Goal: Task Accomplishment & Management: Use online tool/utility

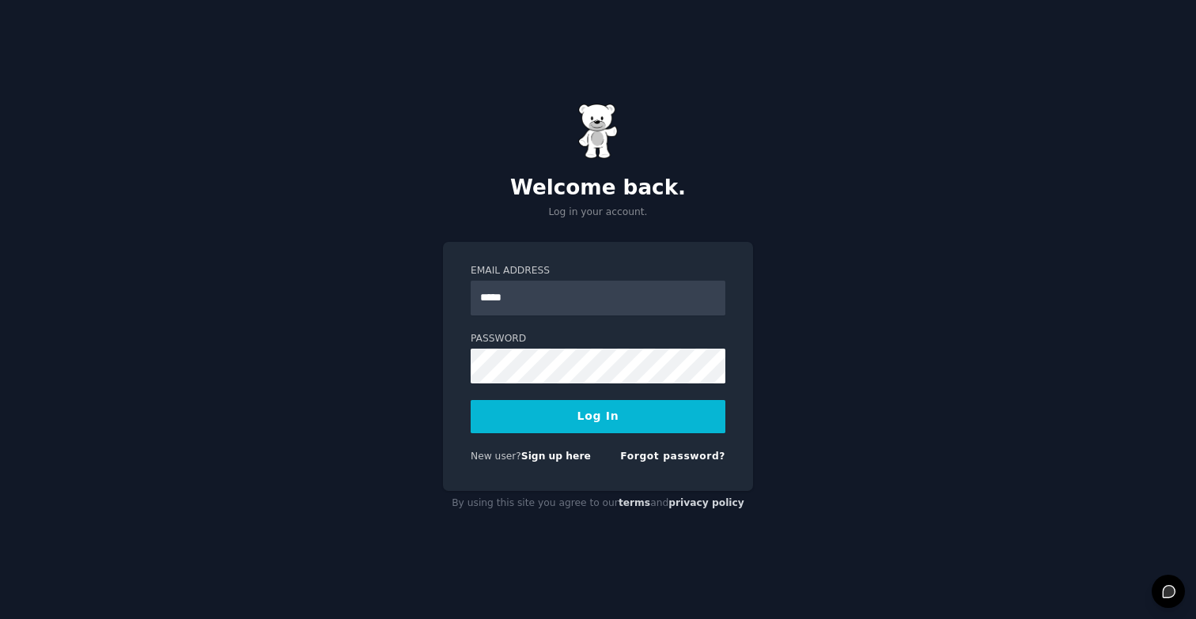
type input "**********"
click at [408, 403] on div "**********" at bounding box center [598, 309] width 1196 height 619
click at [471, 400] on button "Log In" at bounding box center [598, 416] width 255 height 33
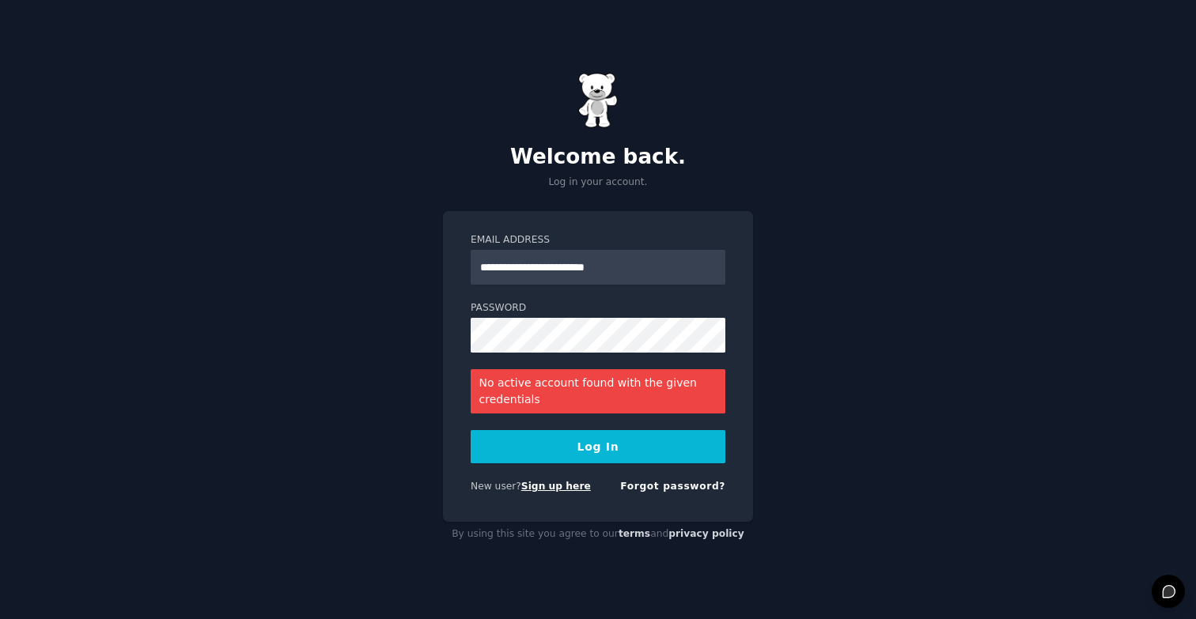
click at [562, 483] on link "Sign up here" at bounding box center [556, 486] width 70 height 11
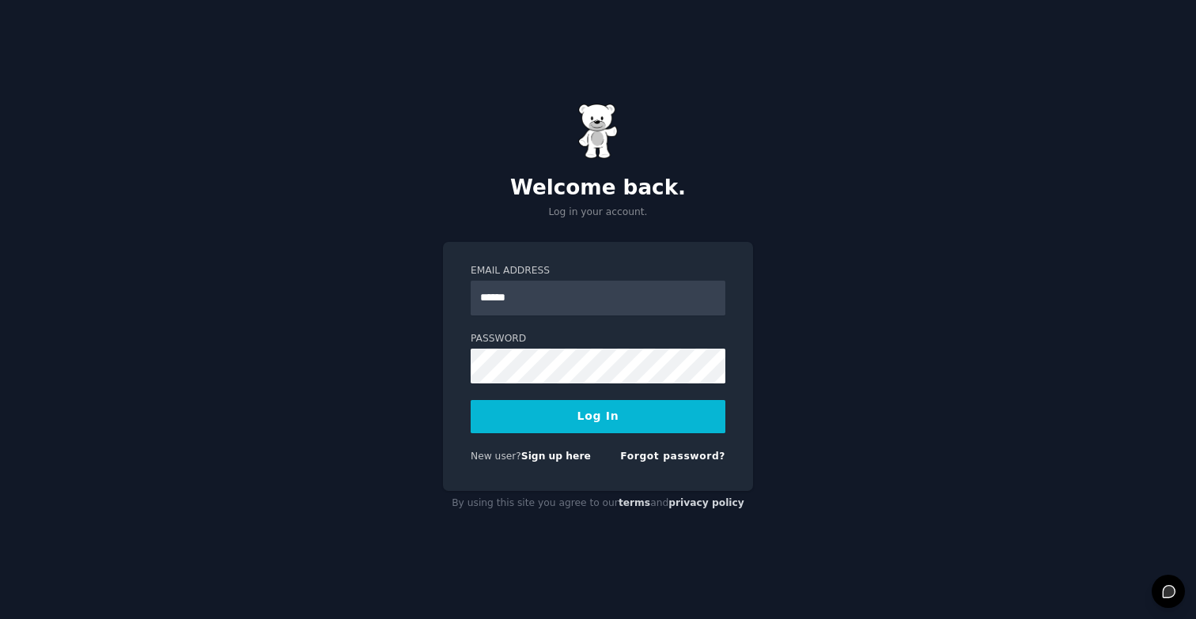
type input "**********"
click at [471, 400] on button "Log In" at bounding box center [598, 416] width 255 height 33
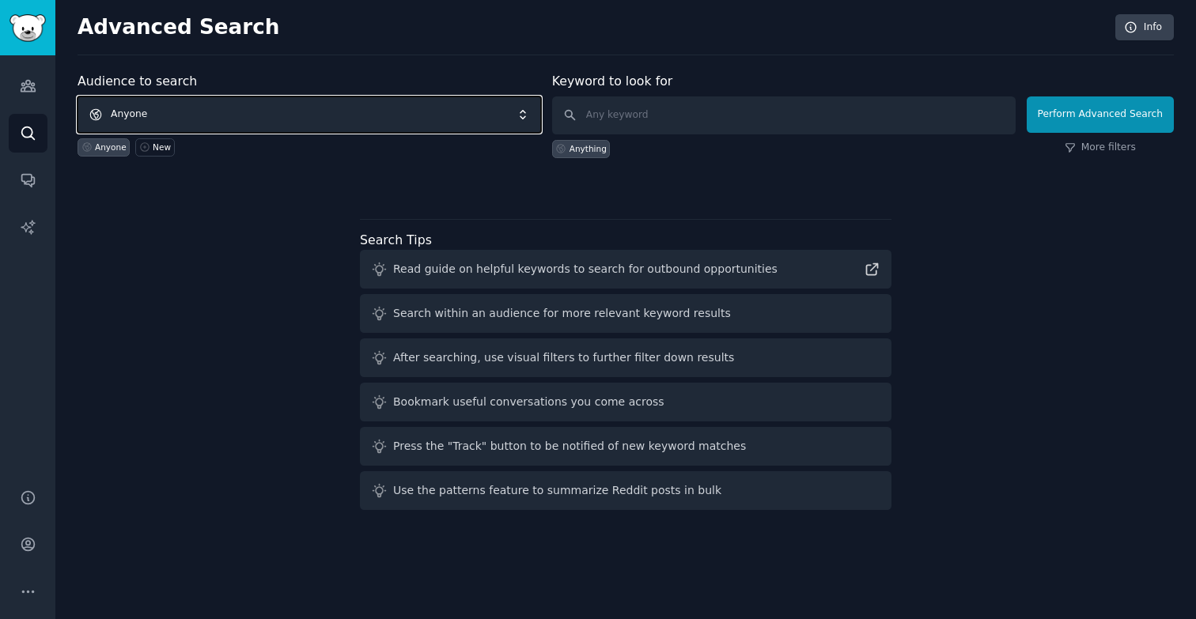
click at [284, 111] on span "Anyone" at bounding box center [310, 114] width 464 height 36
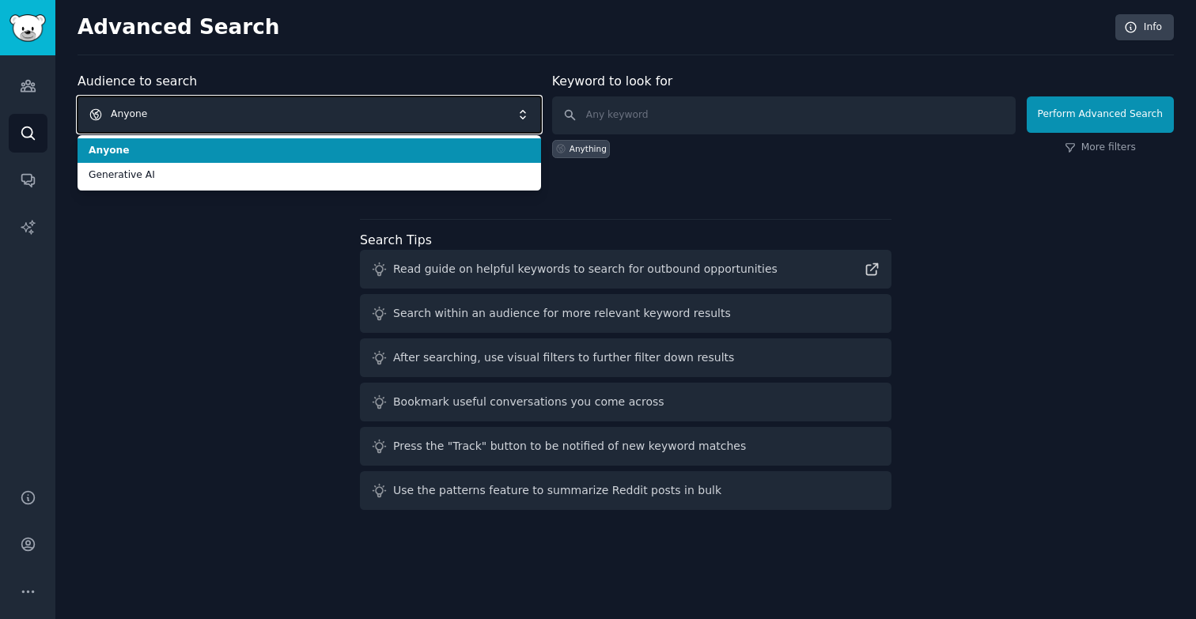
click at [284, 111] on span "Anyone" at bounding box center [310, 114] width 464 height 36
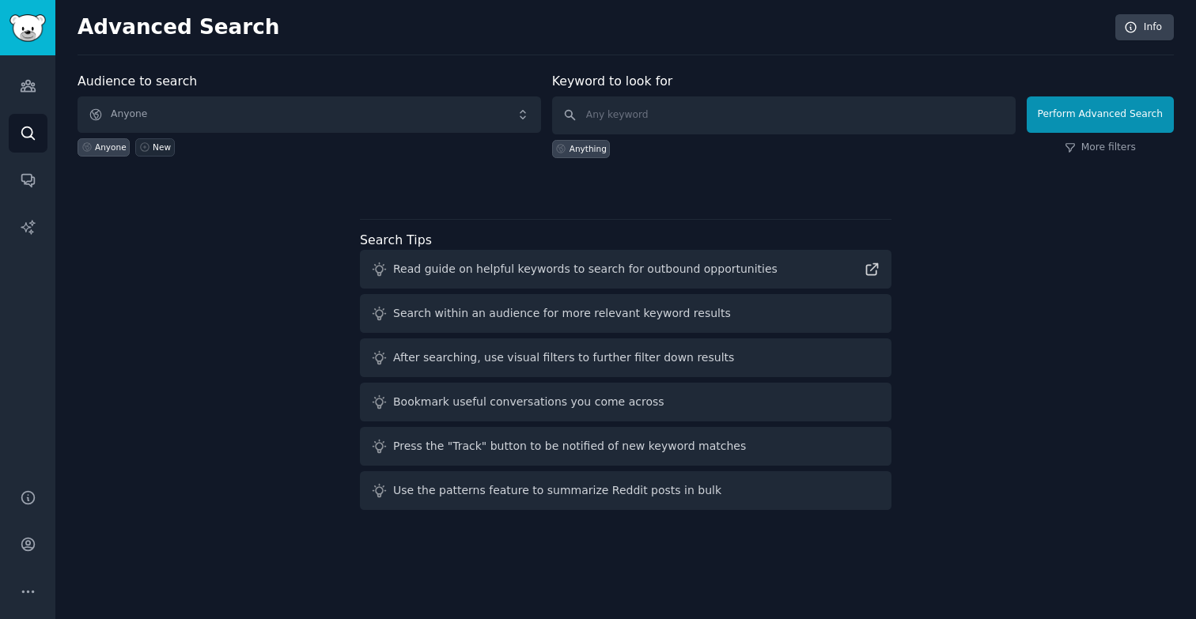
click at [158, 147] on div "New" at bounding box center [162, 147] width 18 height 11
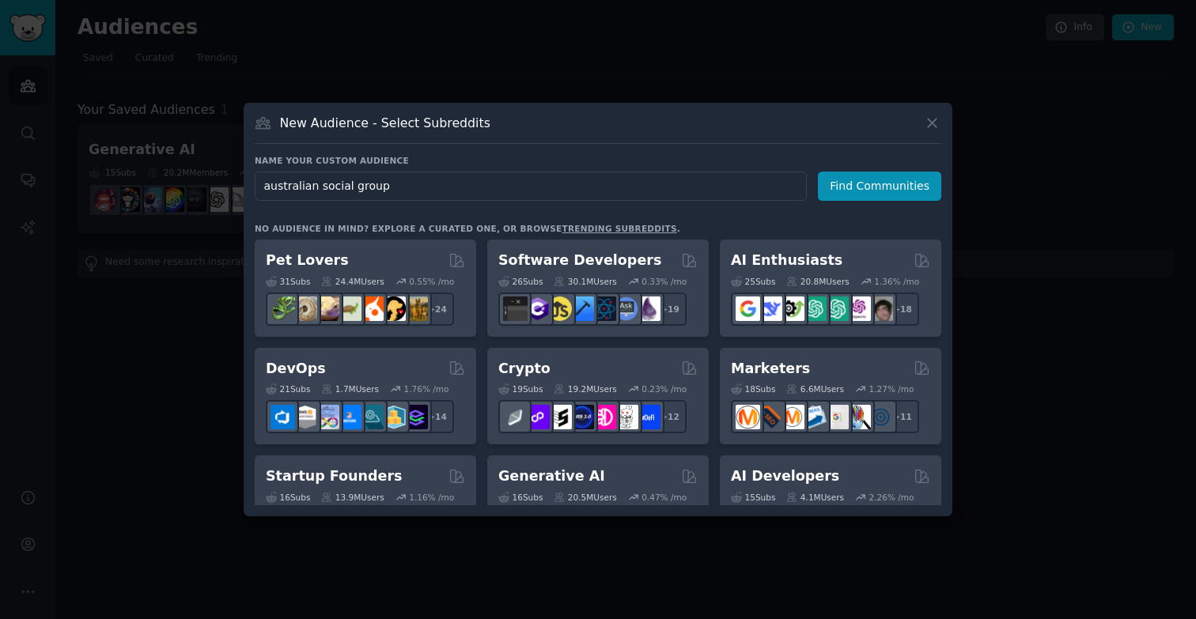
type input "australian social groups"
click button "Find Communities" at bounding box center [879, 186] width 123 height 29
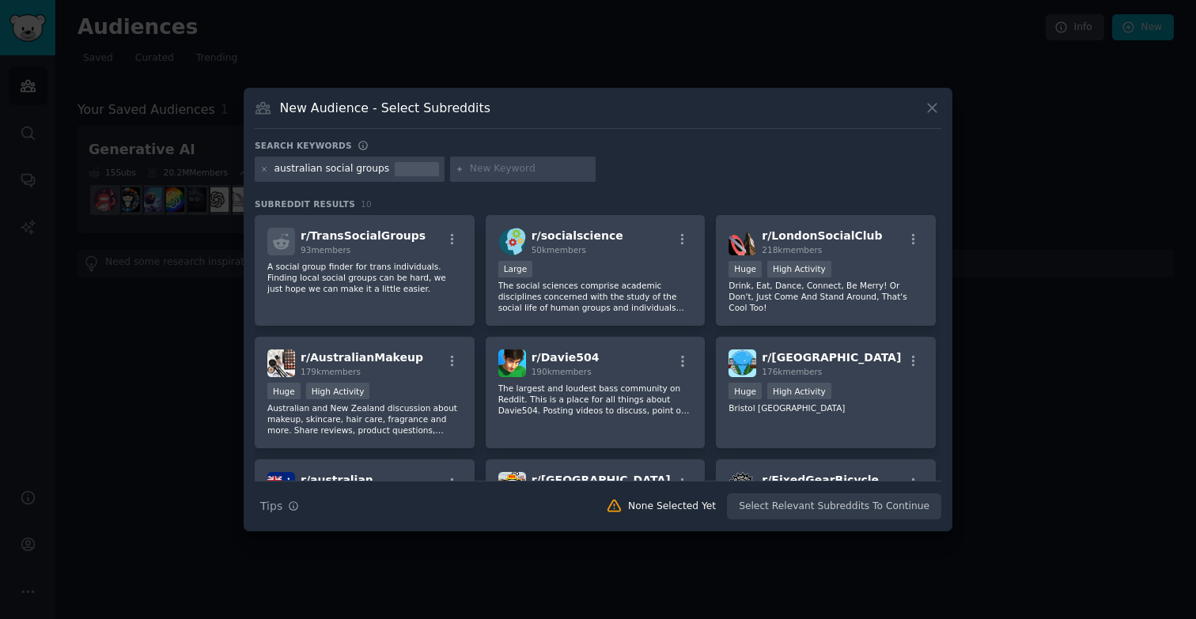
click at [490, 157] on div at bounding box center [523, 169] width 146 height 25
click at [304, 165] on div "australian social groups" at bounding box center [331, 169] width 115 height 14
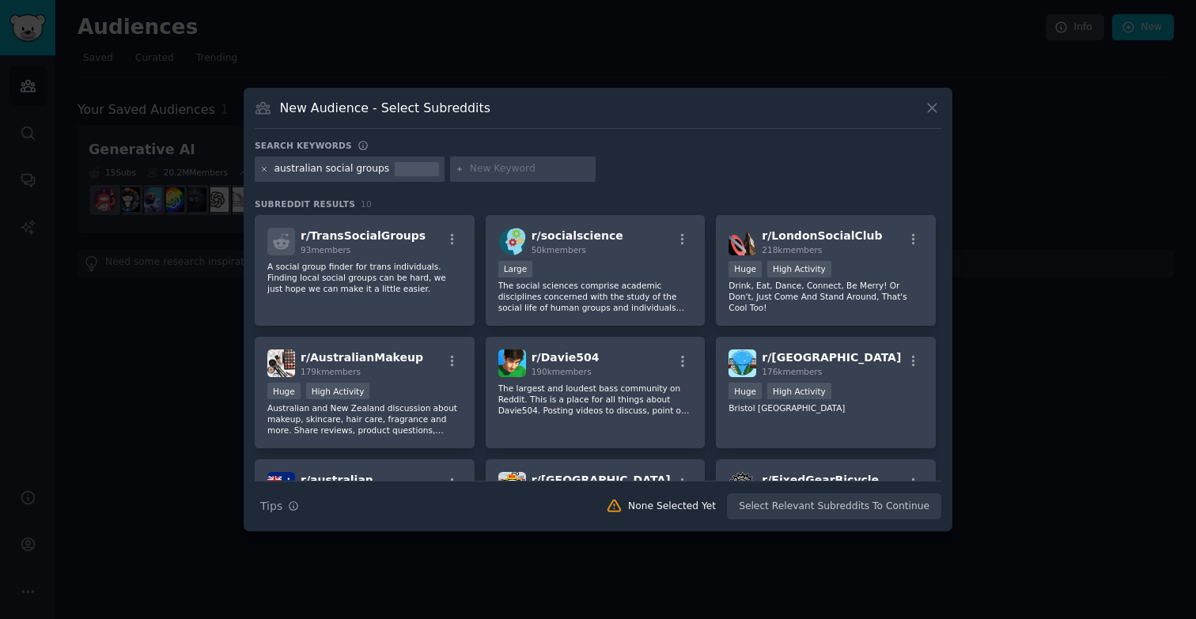
click at [262, 170] on icon at bounding box center [264, 169] width 9 height 9
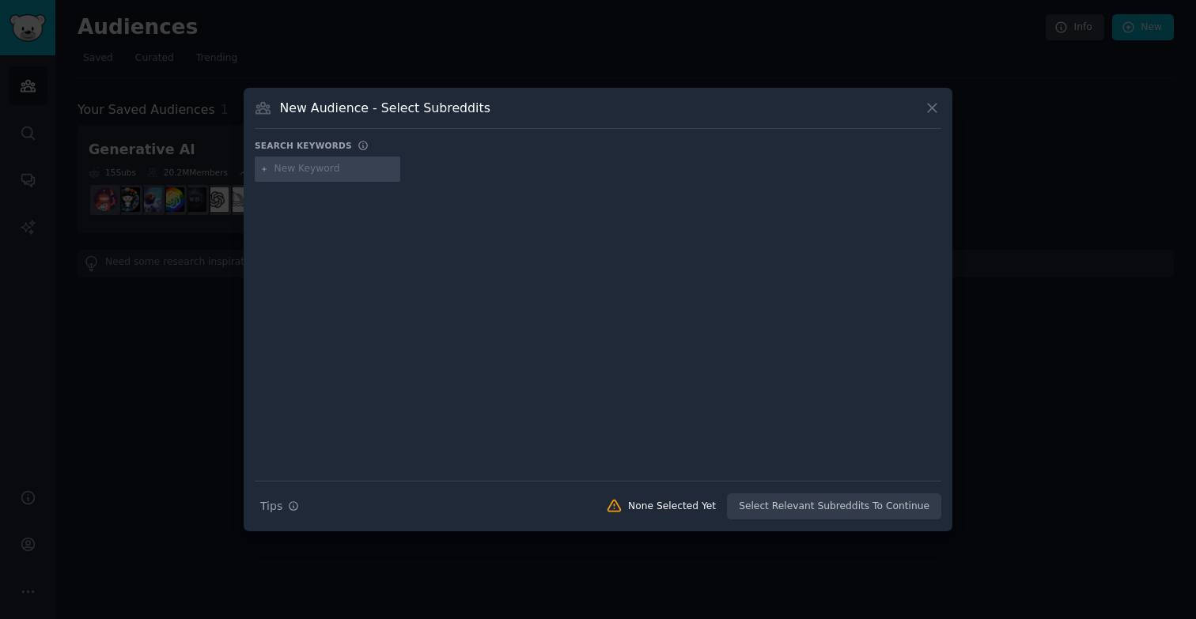
click at [303, 168] on input "text" at bounding box center [334, 169] width 120 height 14
type input "australia"
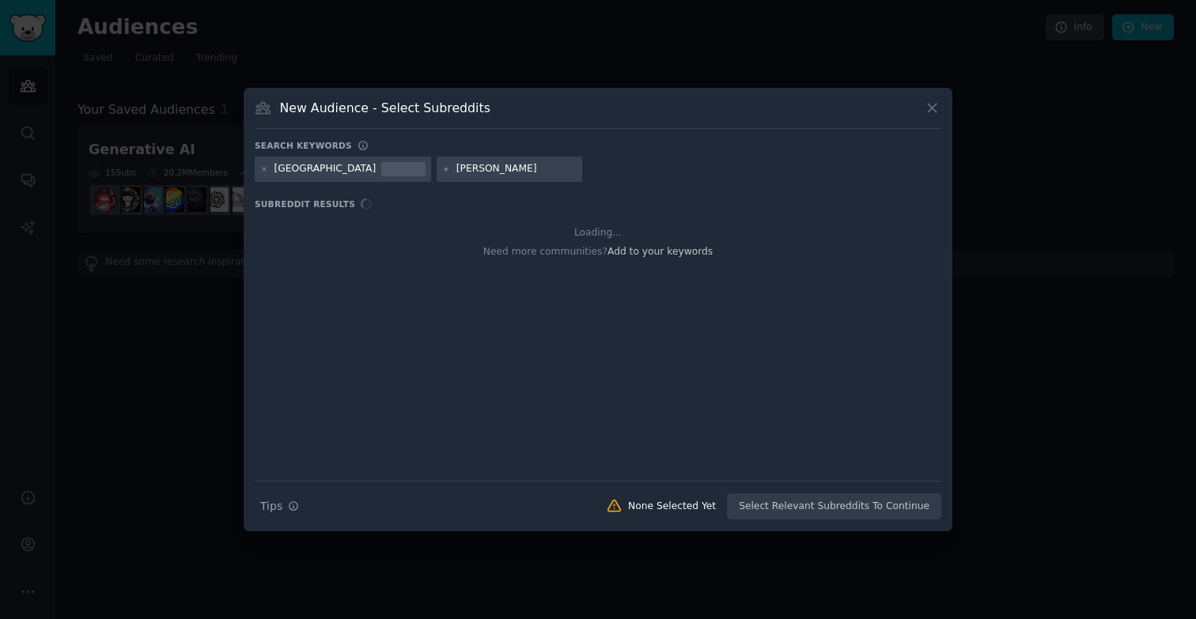
type input "social"
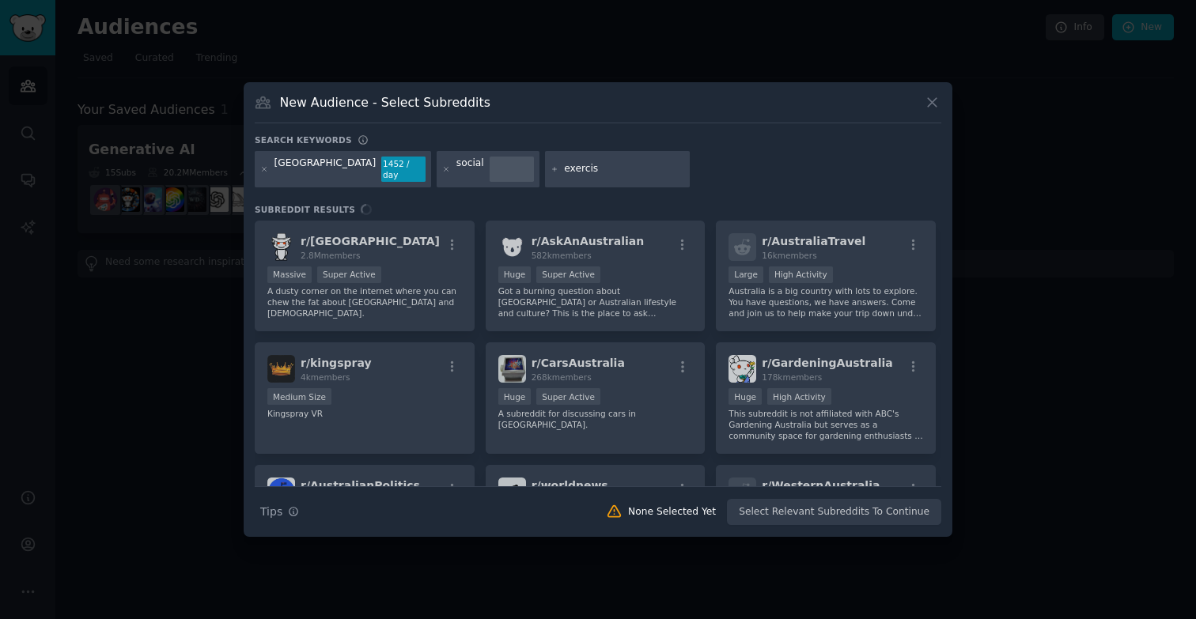
type input "exercise"
click at [693, 172] on input "text" at bounding box center [744, 169] width 120 height 14
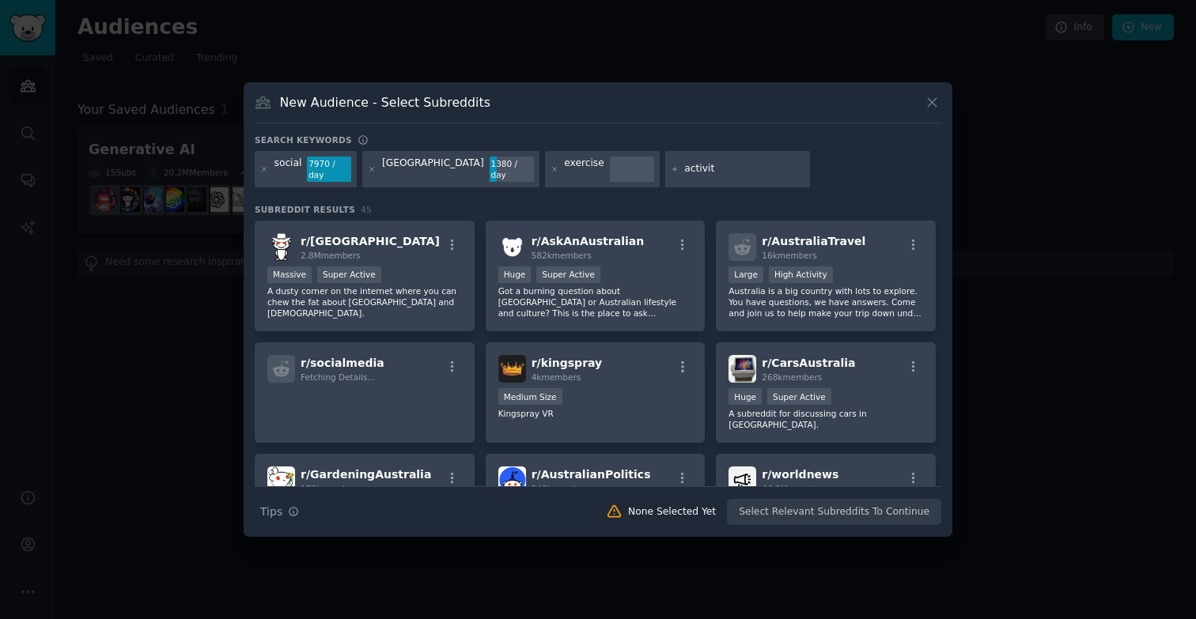
type input "activity"
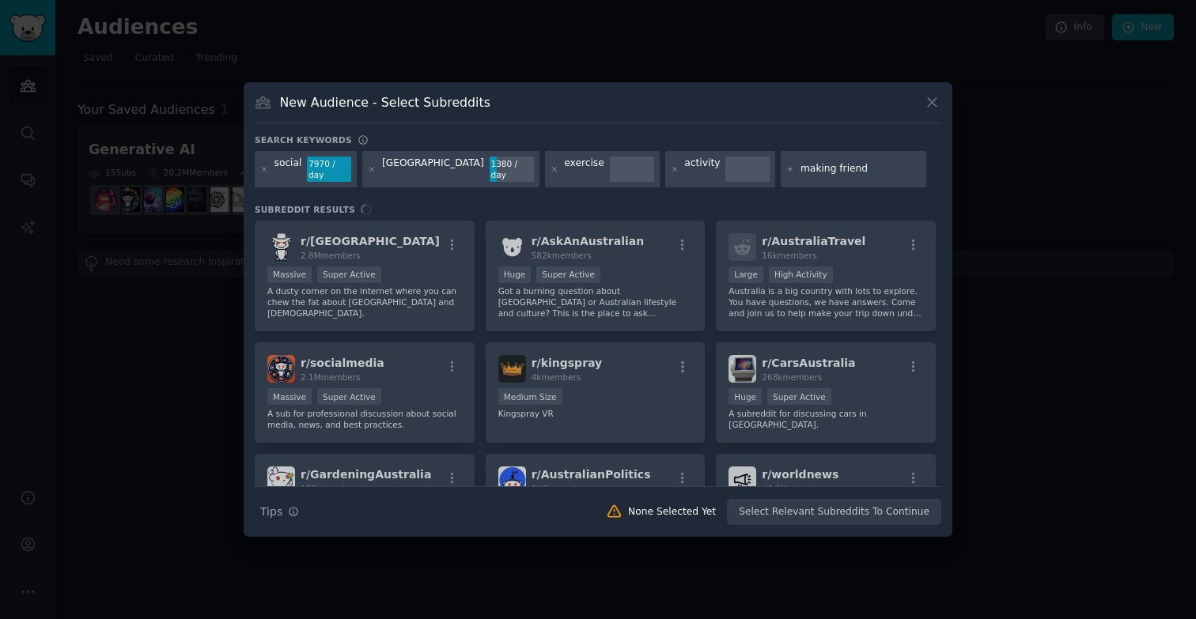
type input "making friends"
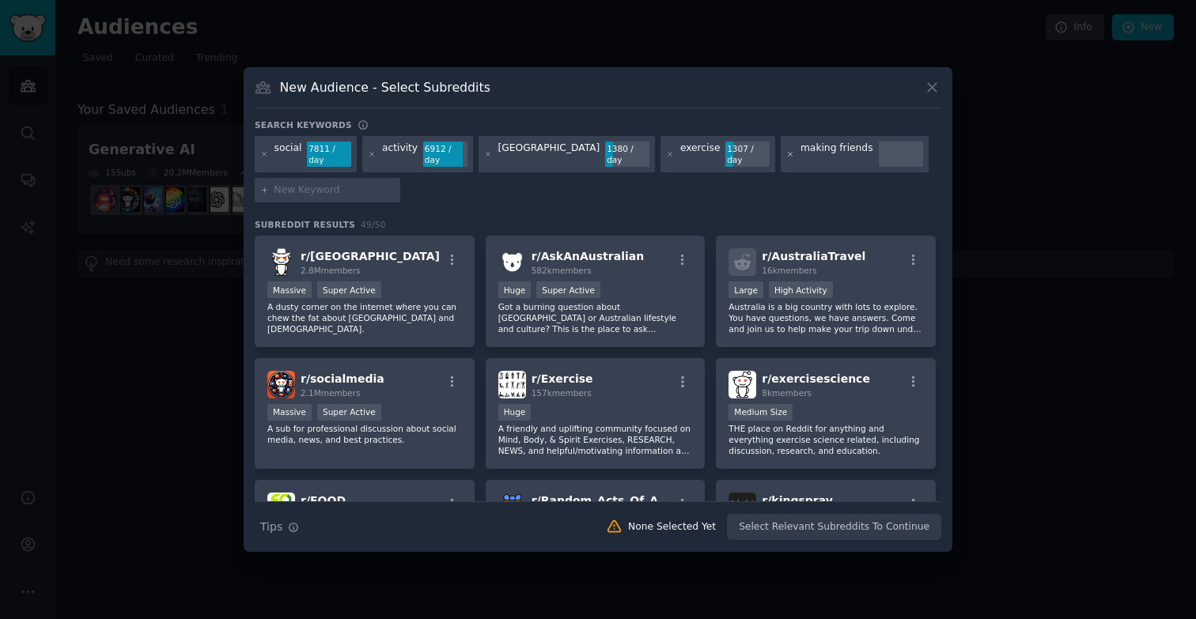
click at [786, 154] on icon at bounding box center [790, 154] width 9 height 9
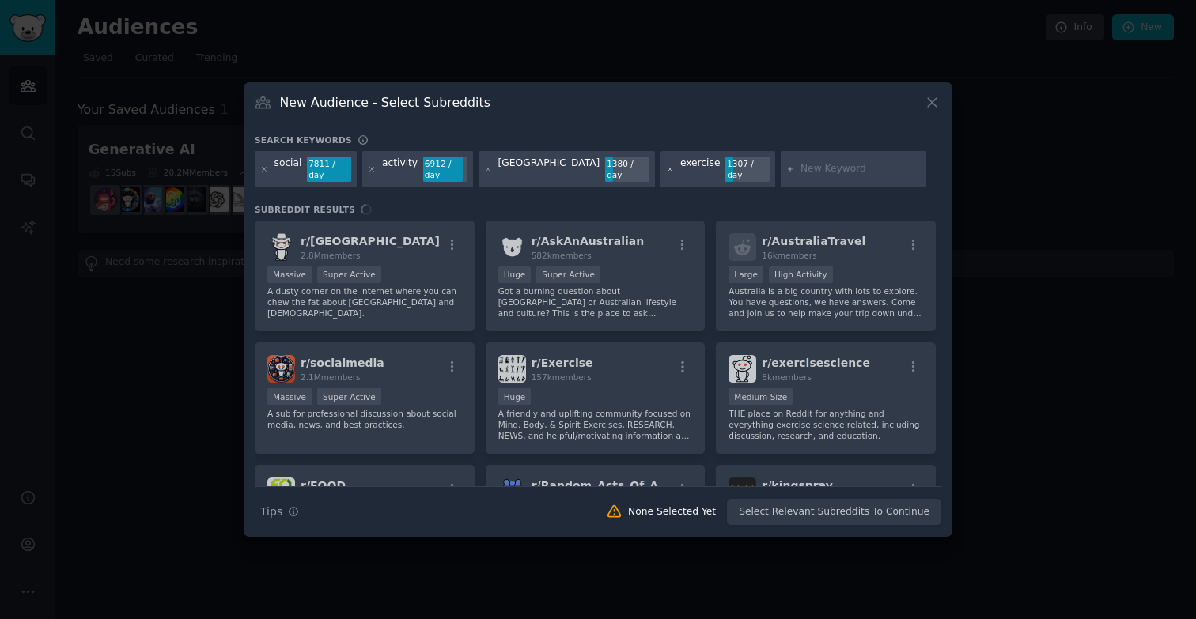
click at [668, 167] on icon at bounding box center [670, 169] width 4 height 4
click at [486, 168] on icon at bounding box center [488, 169] width 9 height 9
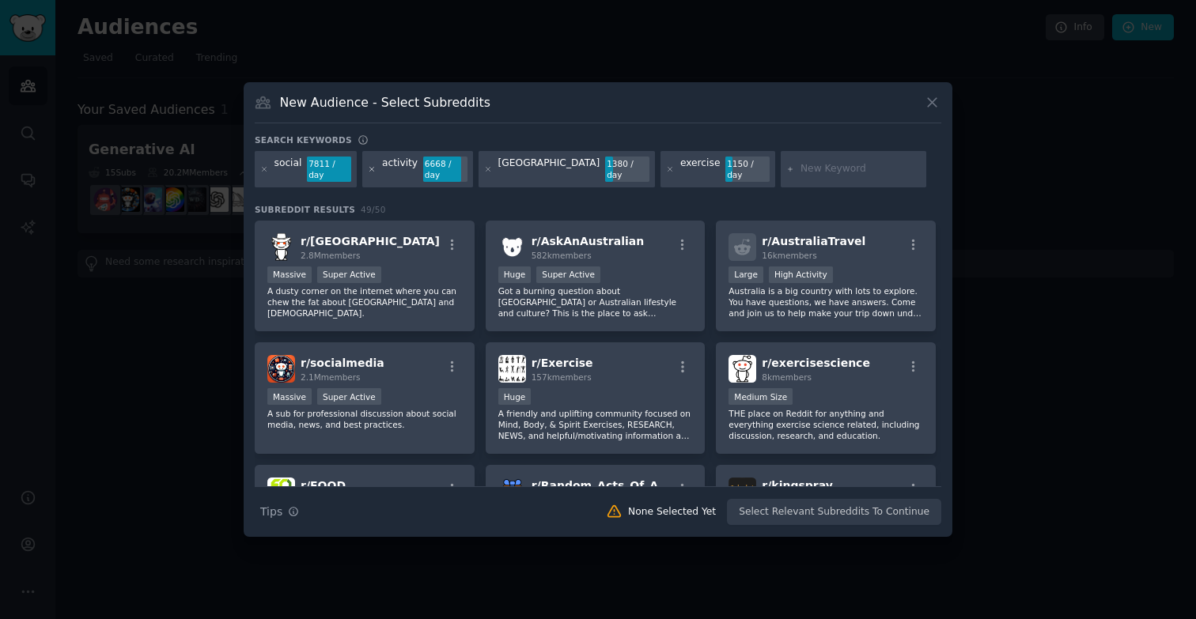
click at [370, 168] on icon at bounding box center [372, 169] width 4 height 4
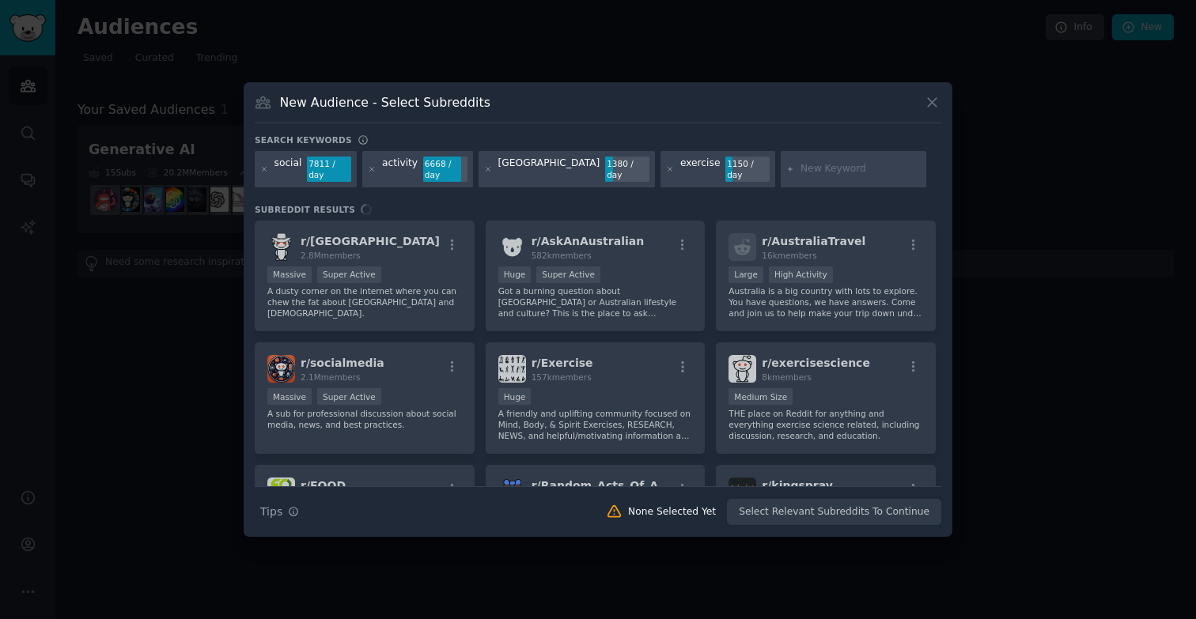
click at [288, 163] on div "social" at bounding box center [288, 169] width 28 height 25
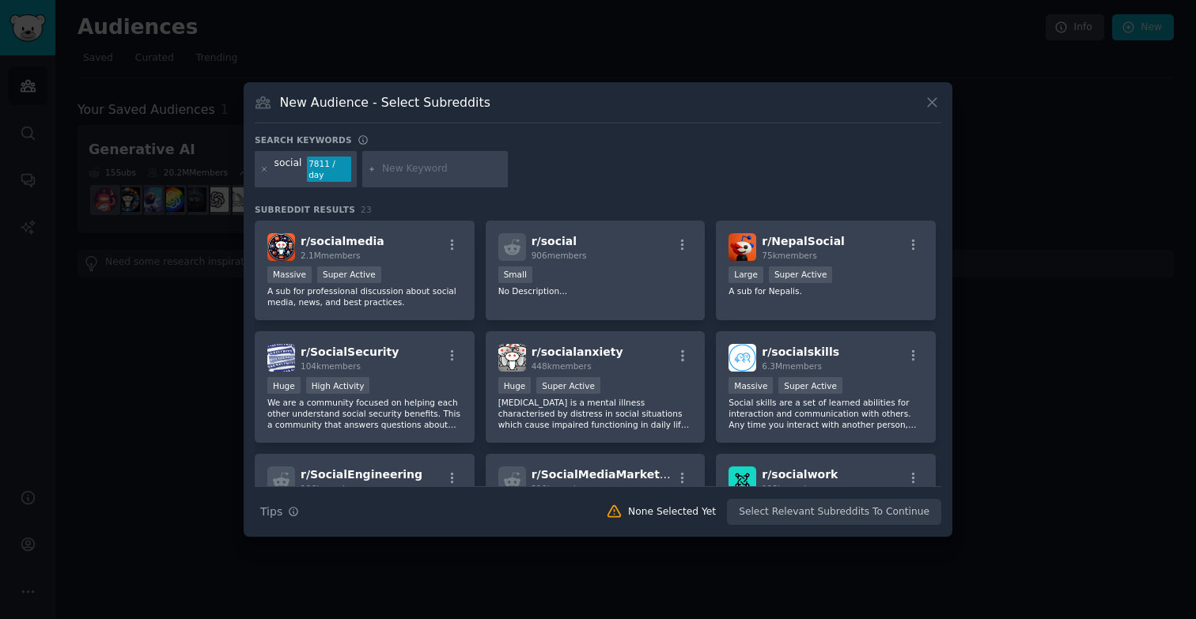
click at [282, 164] on div "social" at bounding box center [288, 169] width 28 height 25
click at [412, 171] on input "text" at bounding box center [442, 169] width 120 height 14
type input "run clubs"
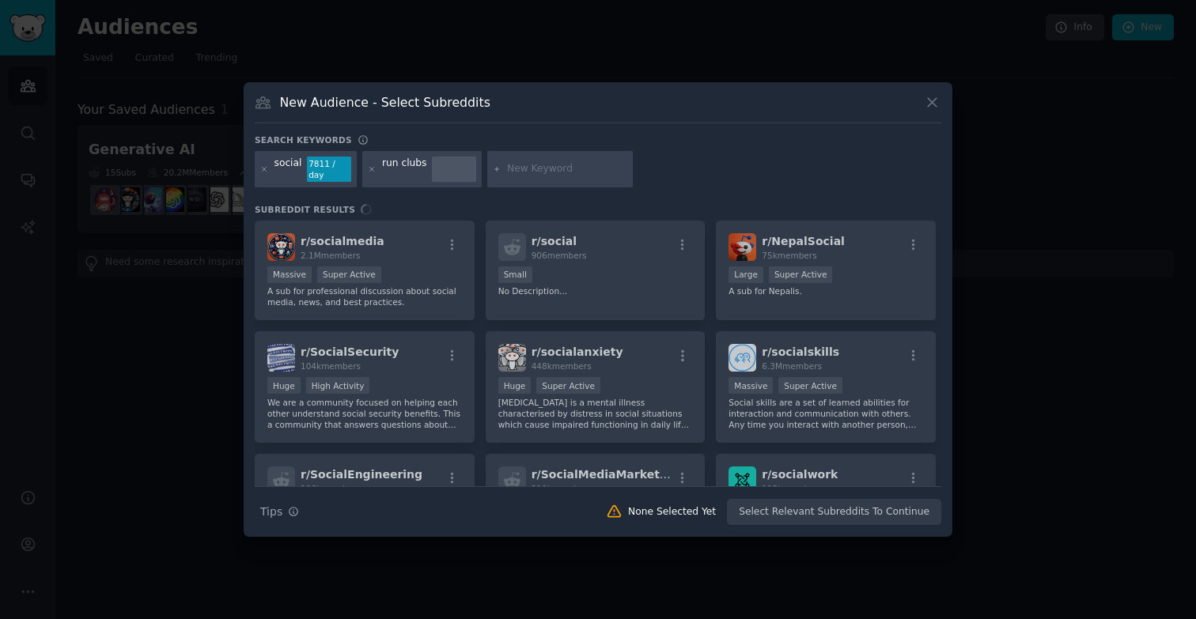
click at [298, 171] on div "social" at bounding box center [288, 169] width 28 height 25
click at [267, 166] on icon at bounding box center [264, 169] width 9 height 9
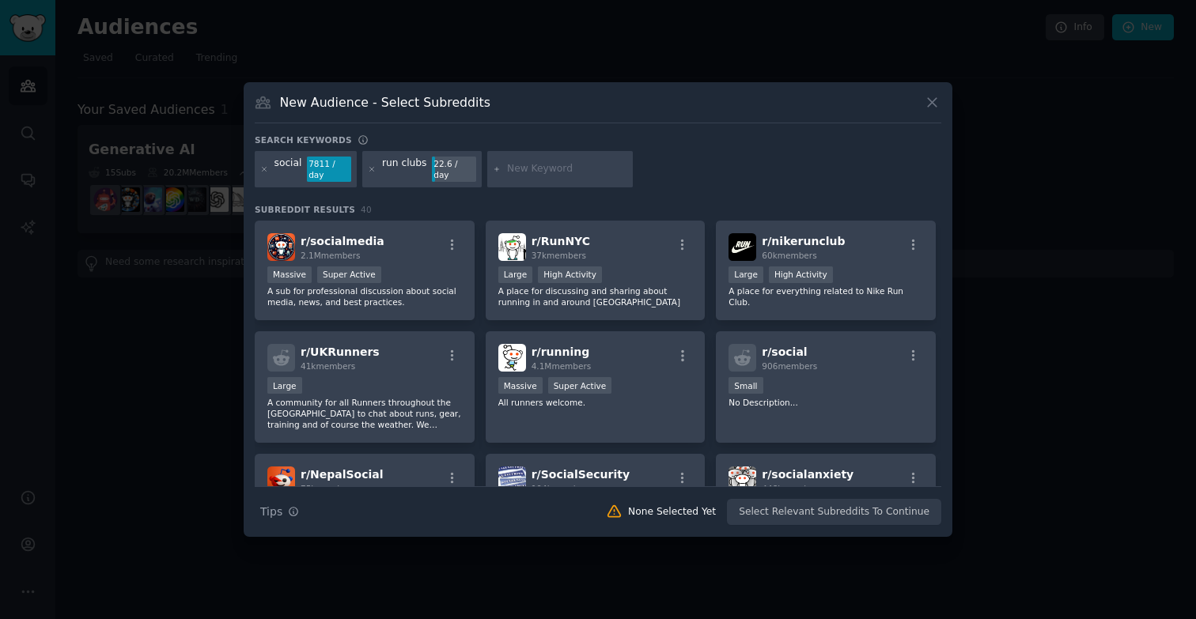
click at [529, 167] on input "text" at bounding box center [567, 169] width 120 height 14
click at [267, 166] on icon at bounding box center [264, 169] width 9 height 9
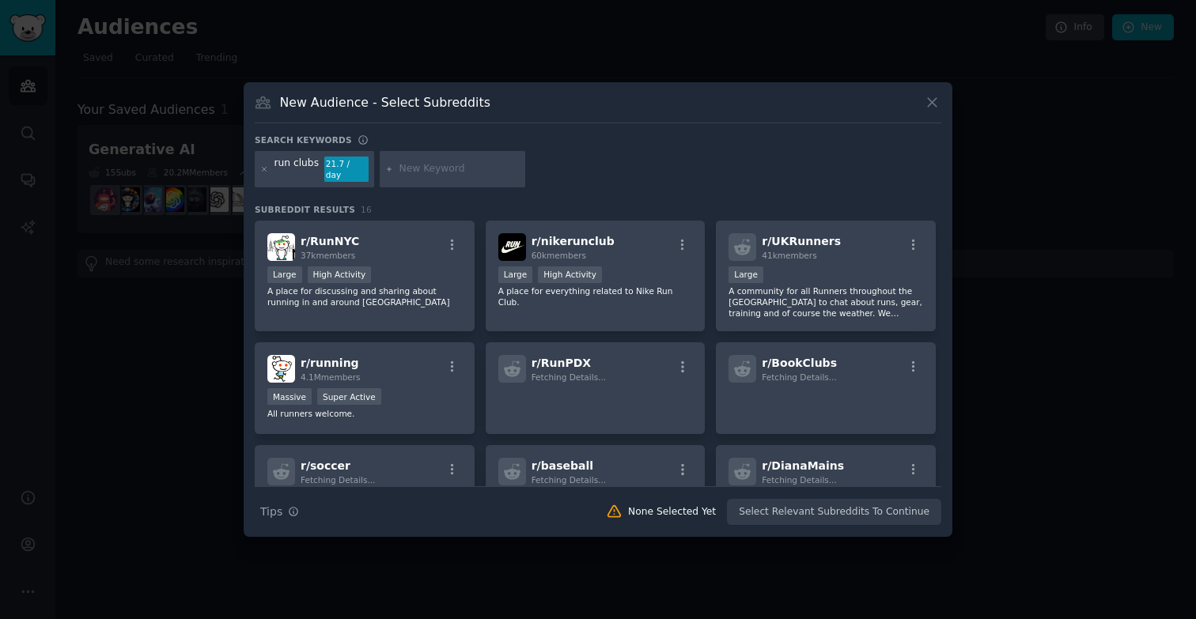
click at [571, 167] on div "run clubs 21.7 / day" at bounding box center [598, 172] width 687 height 42
click at [441, 168] on input "text" at bounding box center [459, 169] width 120 height 14
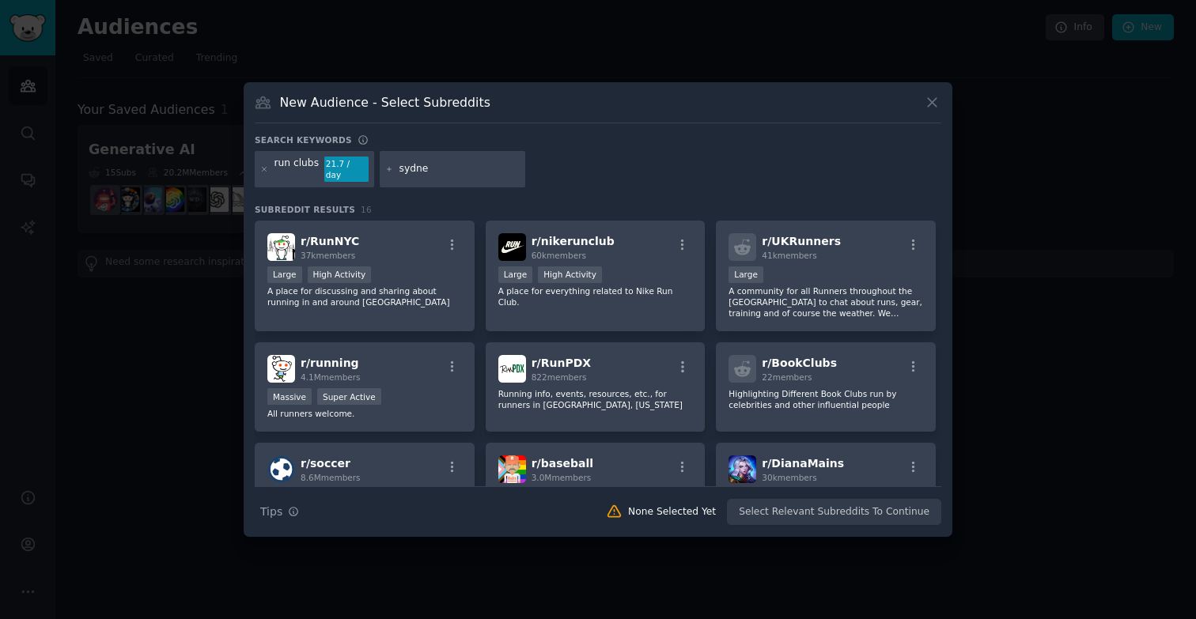
type input "sydney"
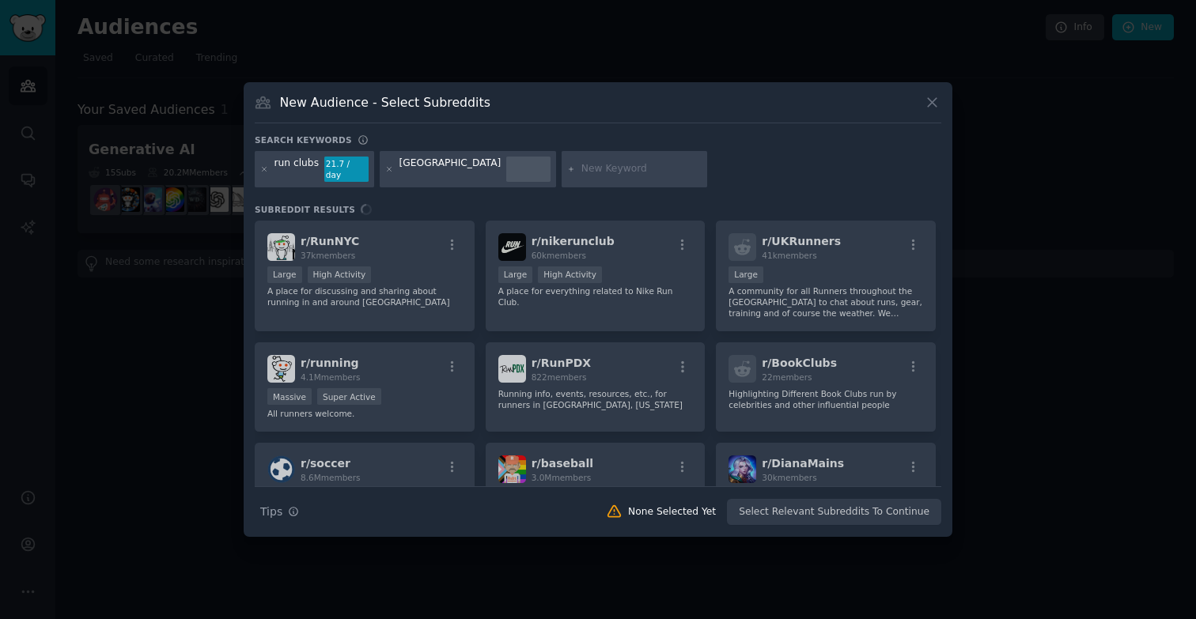
click at [691, 130] on div "New Audience - Select Subreddits Search keywords Try a 2-4 keywords your audien…" at bounding box center [598, 309] width 709 height 455
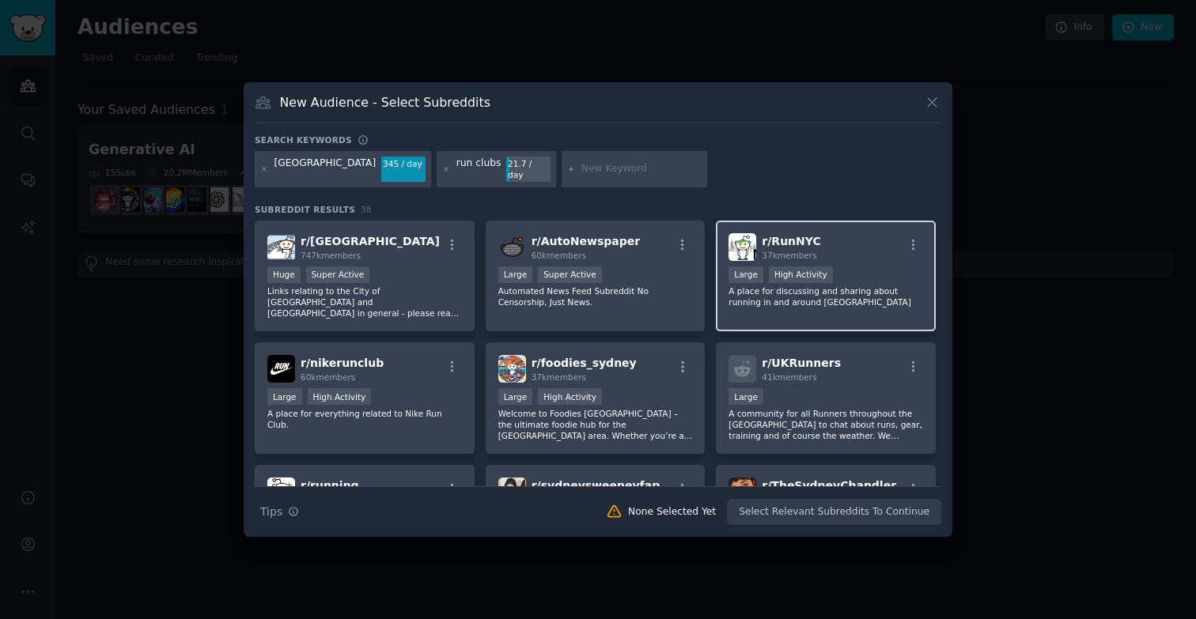
scroll to position [7, 0]
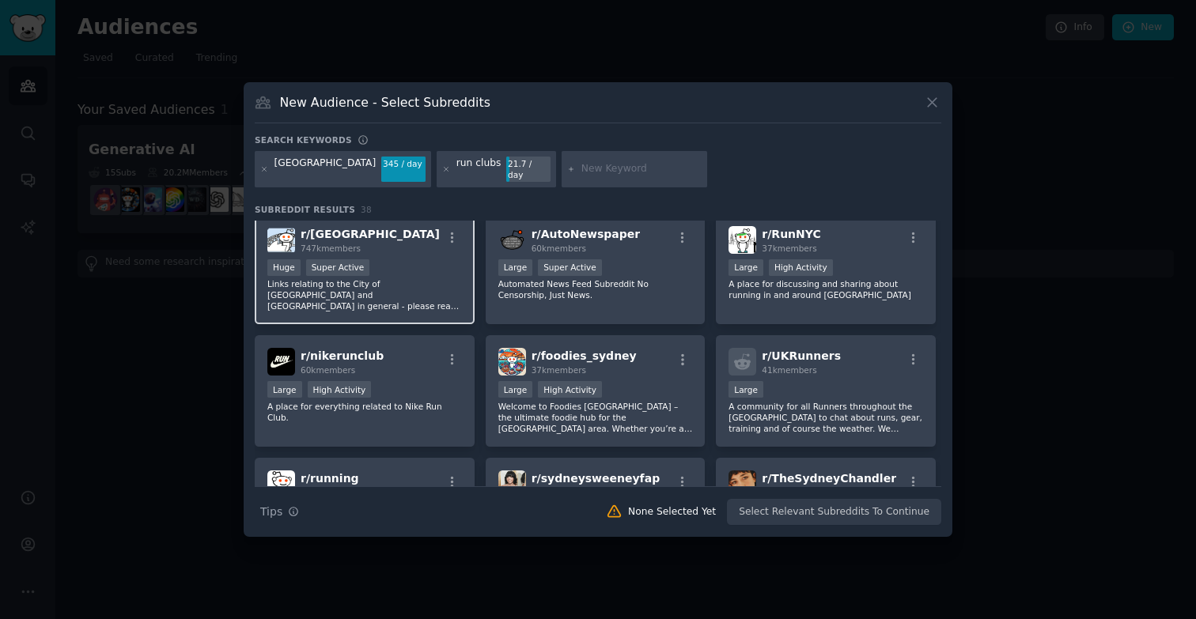
click at [433, 272] on div "Huge Super Active" at bounding box center [364, 269] width 195 height 20
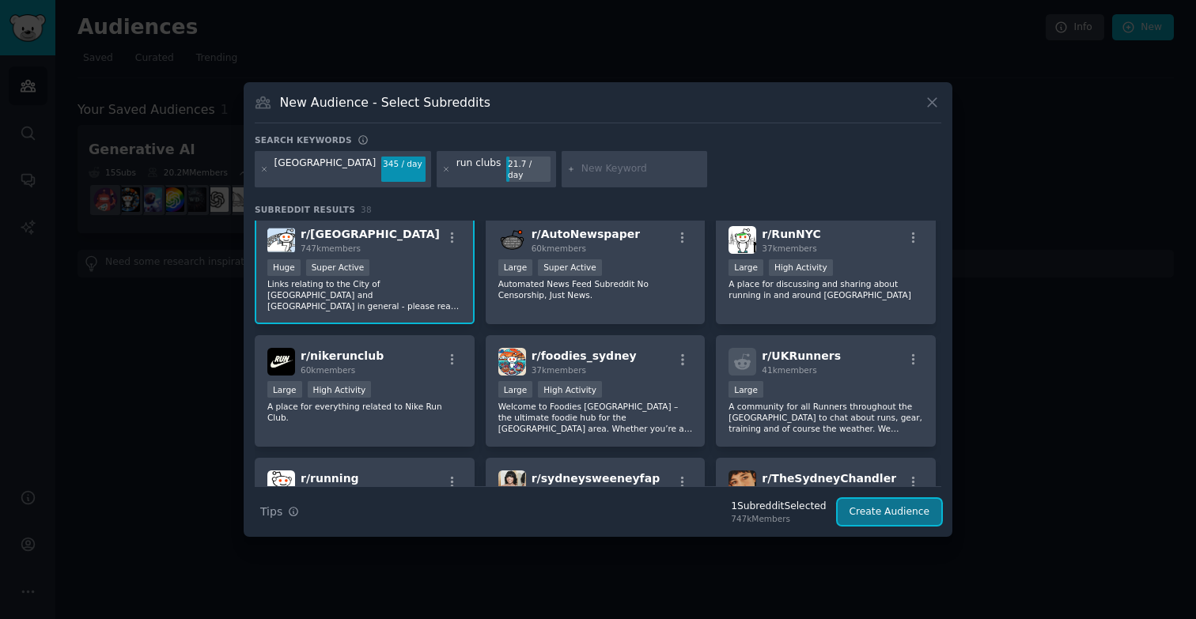
click at [868, 508] on button "Create Audience" at bounding box center [890, 512] width 104 height 27
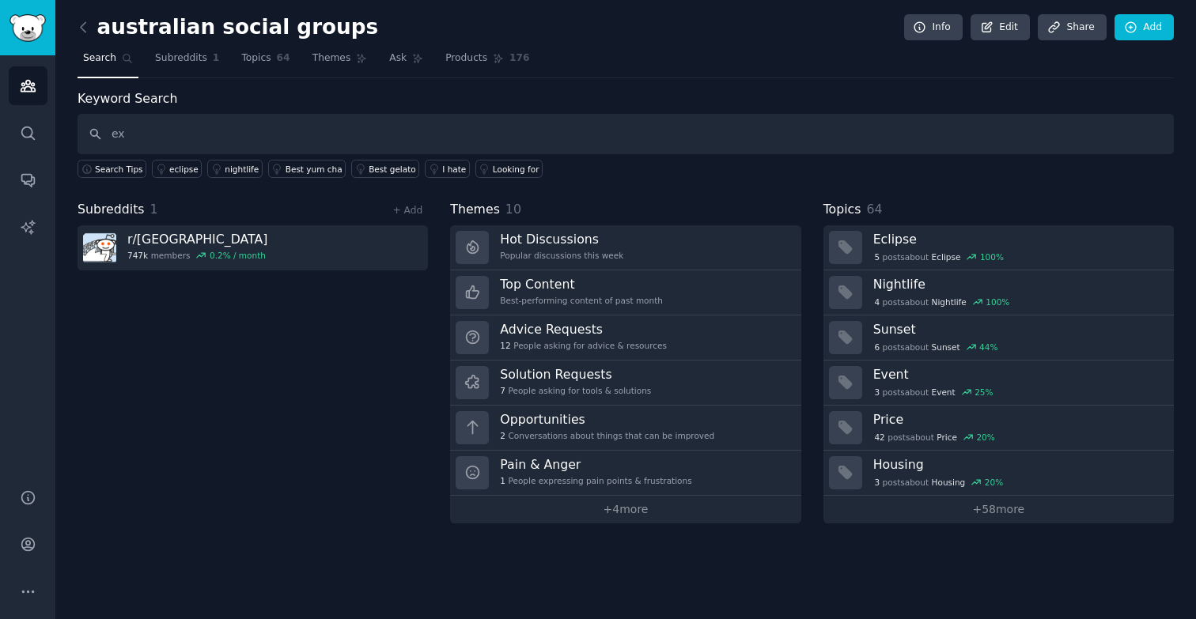
type input "e"
type input "groups"
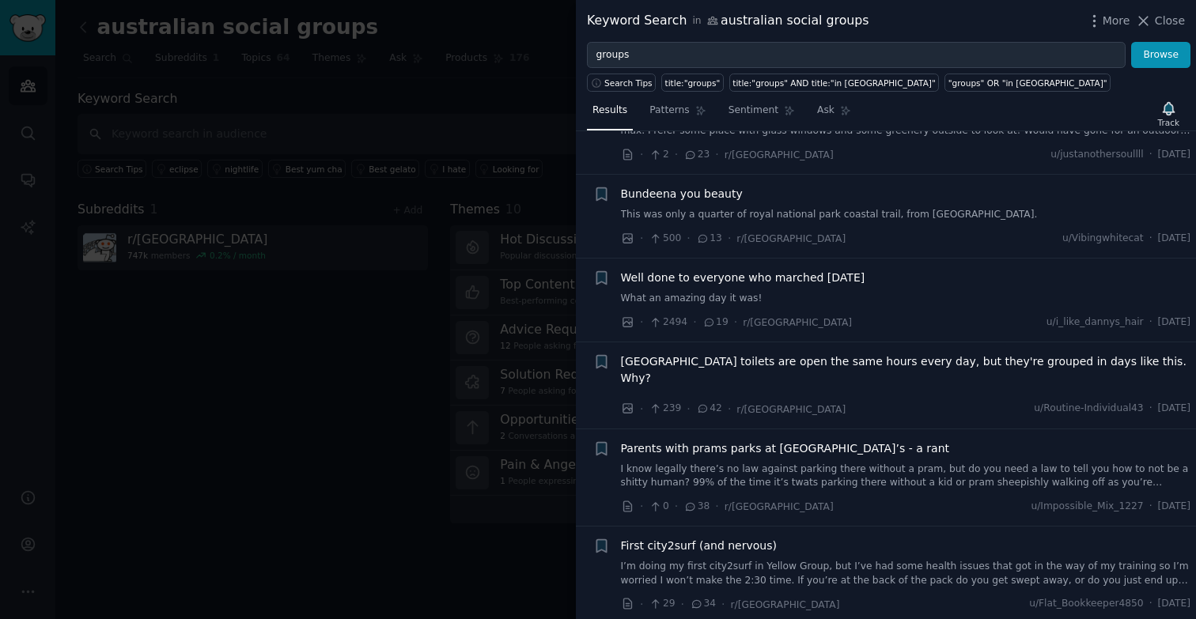
scroll to position [861, 0]
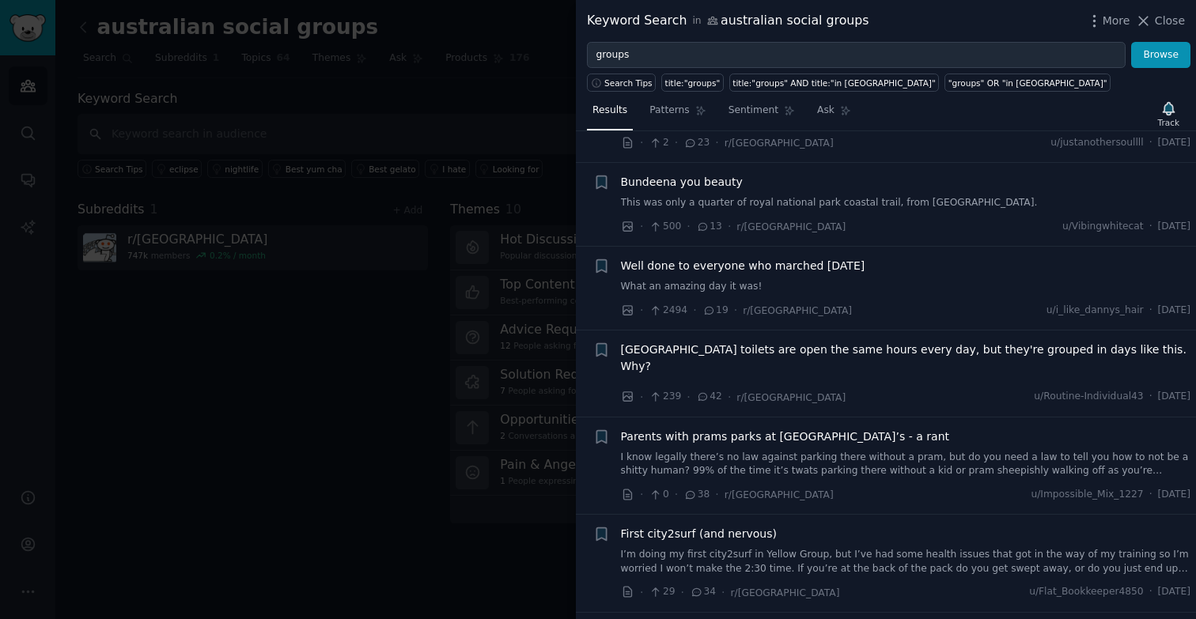
click at [394, 436] on div at bounding box center [598, 309] width 1196 height 619
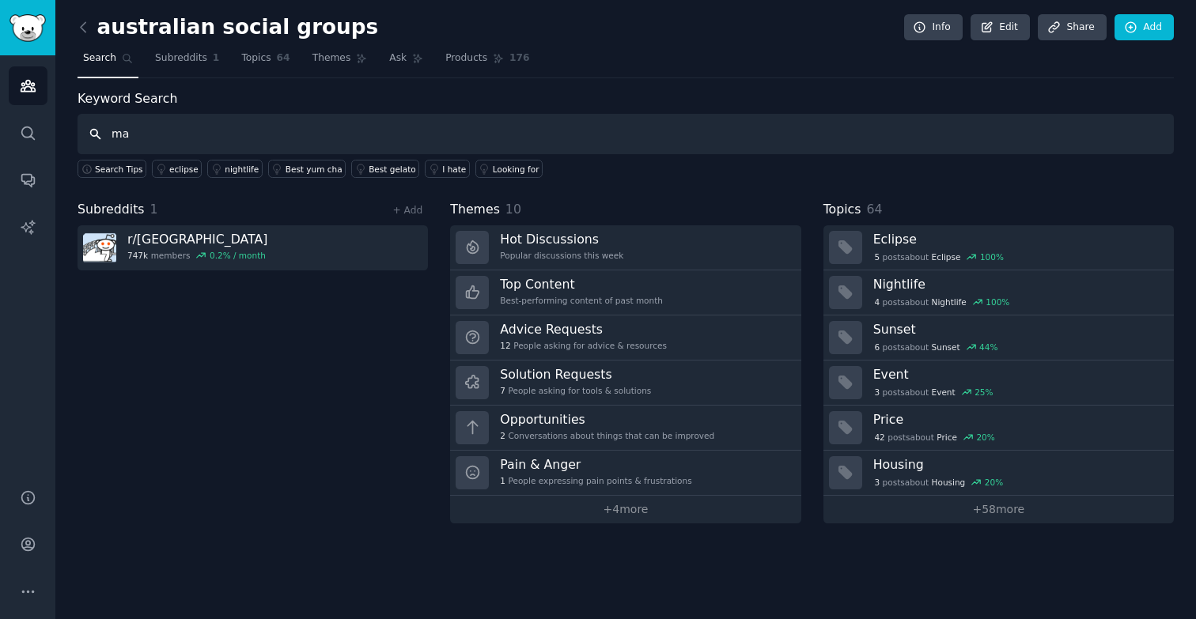
type input "m"
type input "r"
type input "exercise group"
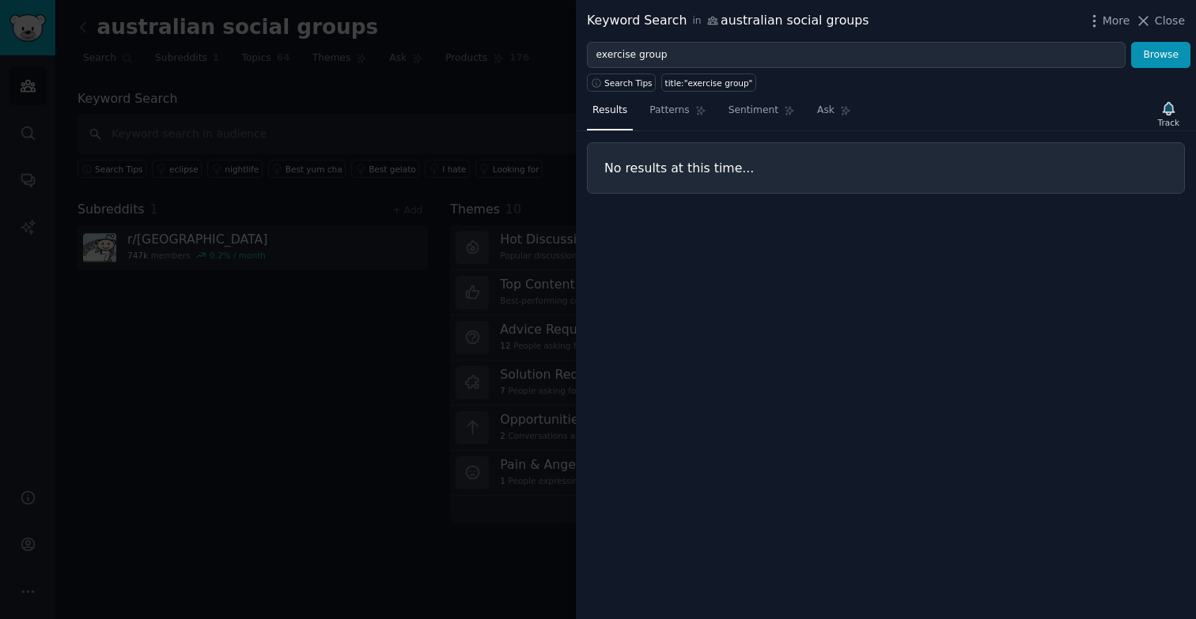
click at [169, 116] on div at bounding box center [598, 309] width 1196 height 619
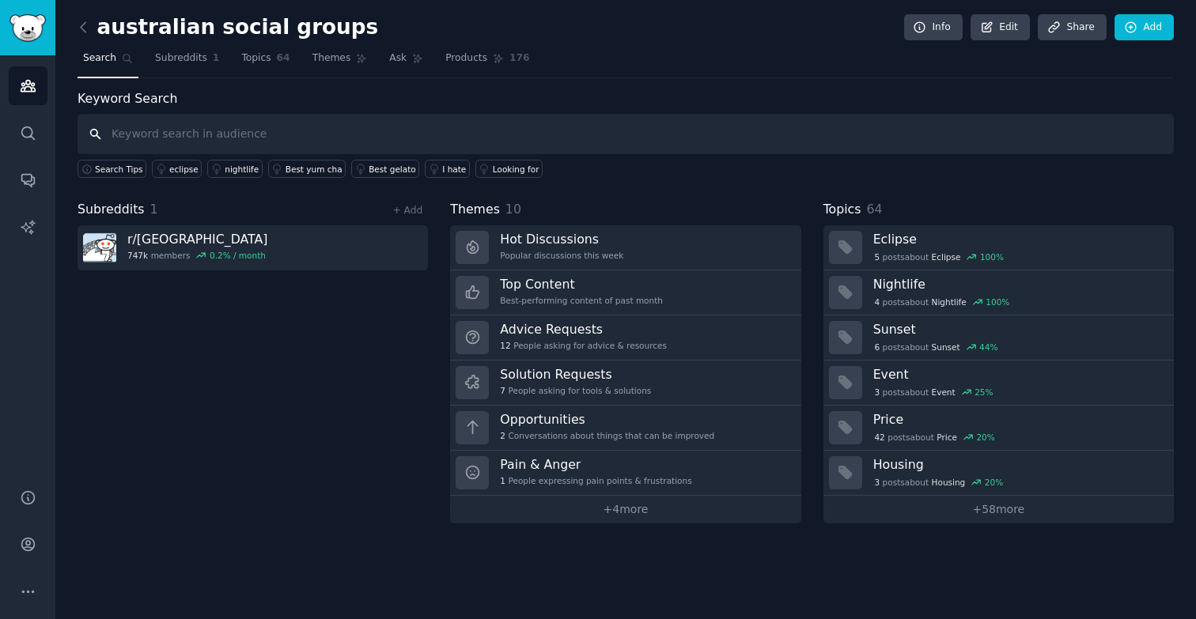
click at [144, 136] on input "text" at bounding box center [626, 134] width 1096 height 40
type input "exercise"
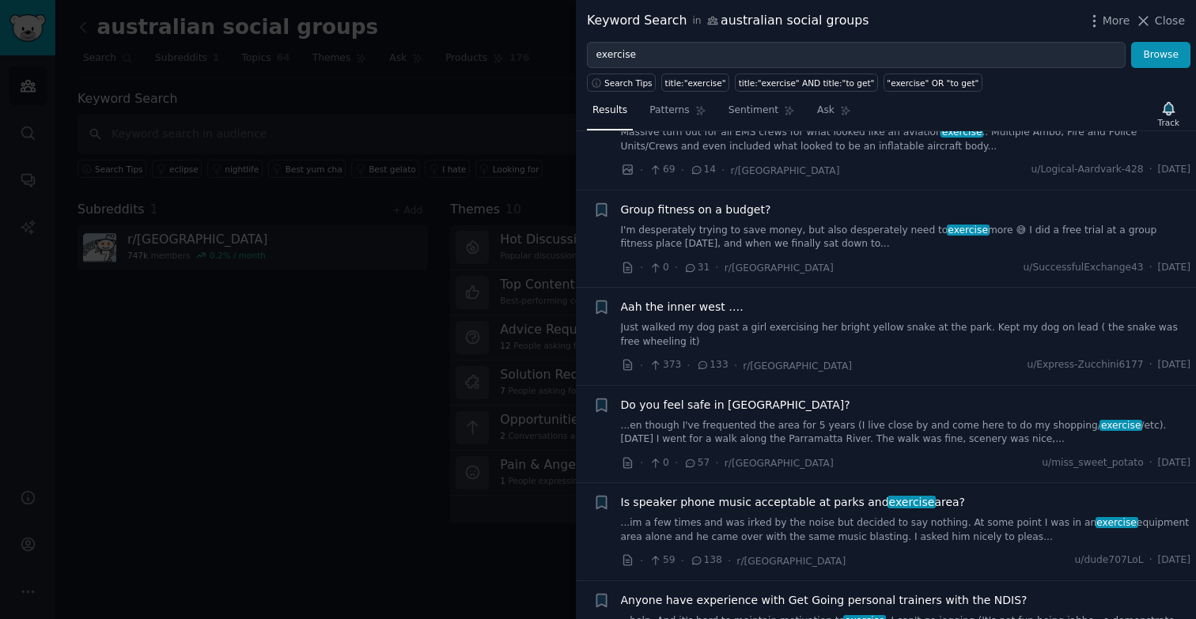
scroll to position [396, 0]
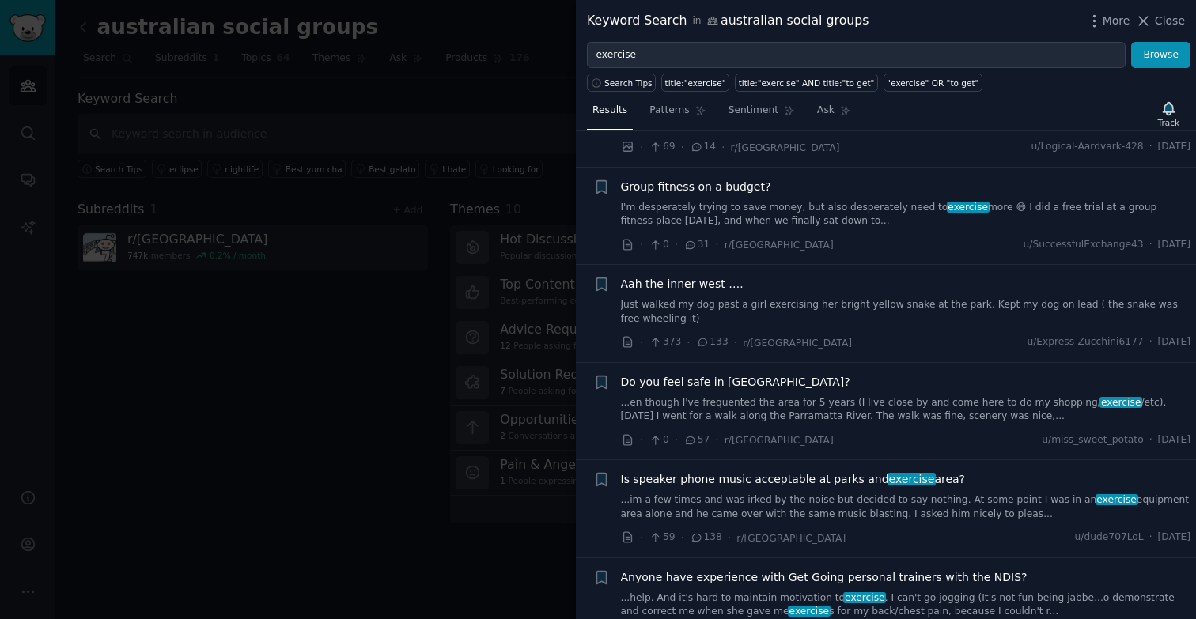
click at [697, 276] on span "Aah the inner west …." at bounding box center [682, 284] width 123 height 17
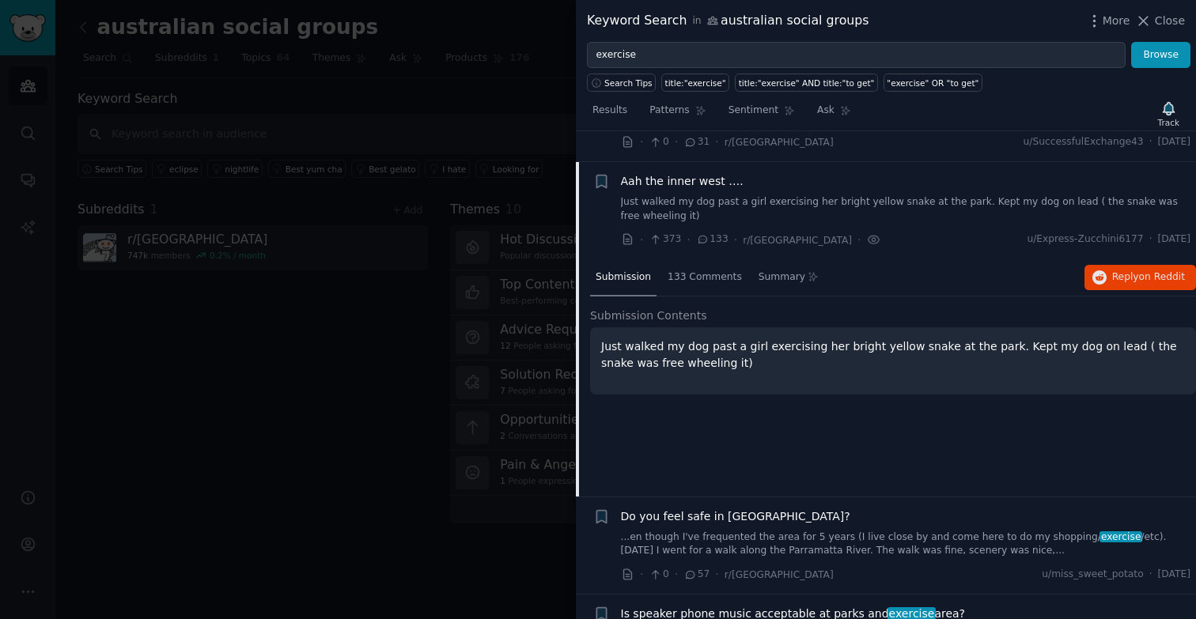
scroll to position [509, 0]
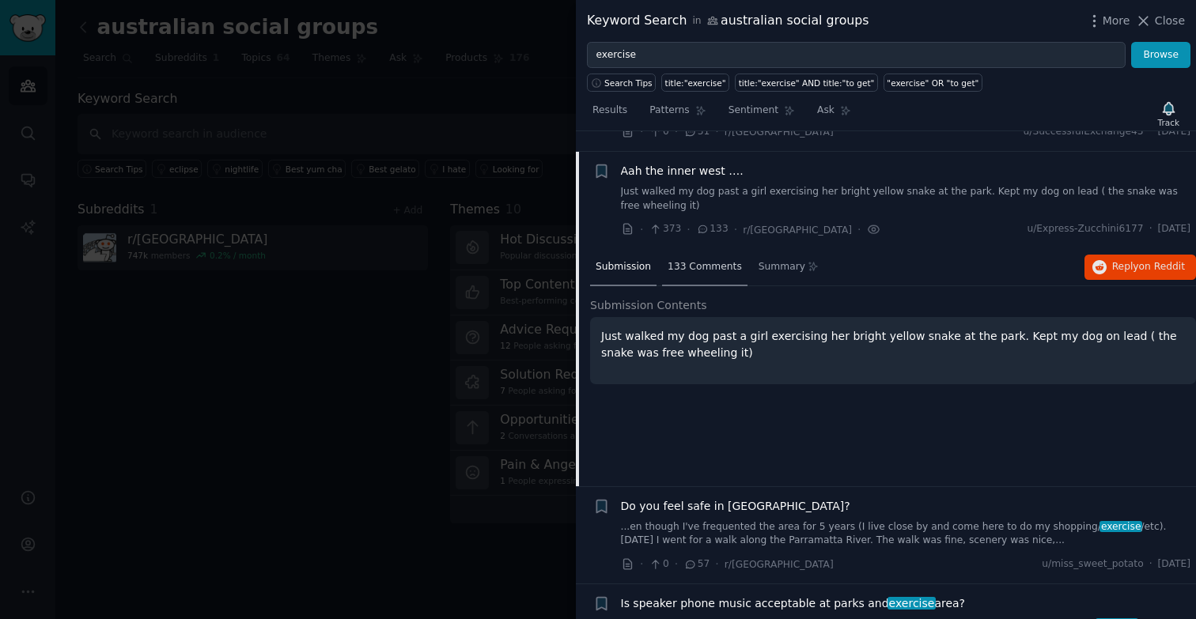
click at [703, 260] on span "133 Comments" at bounding box center [705, 267] width 74 height 14
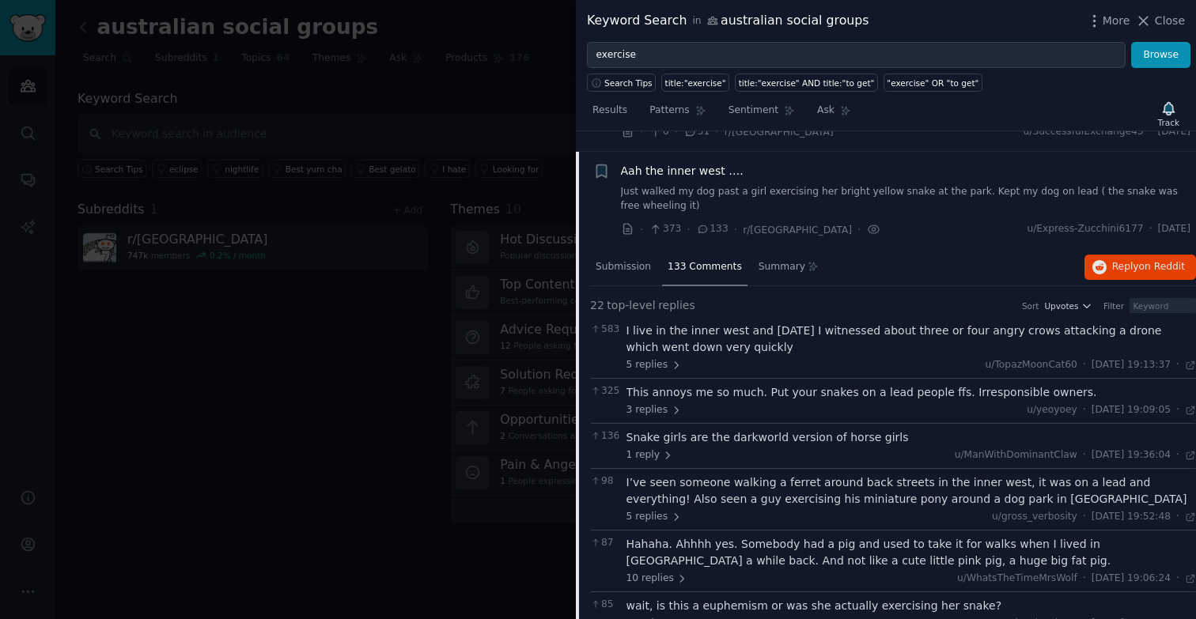
click at [791, 384] on div "This annoys me so much. Put your snakes on a lead people ffs. Irresponsible own…" at bounding box center [911, 392] width 570 height 17
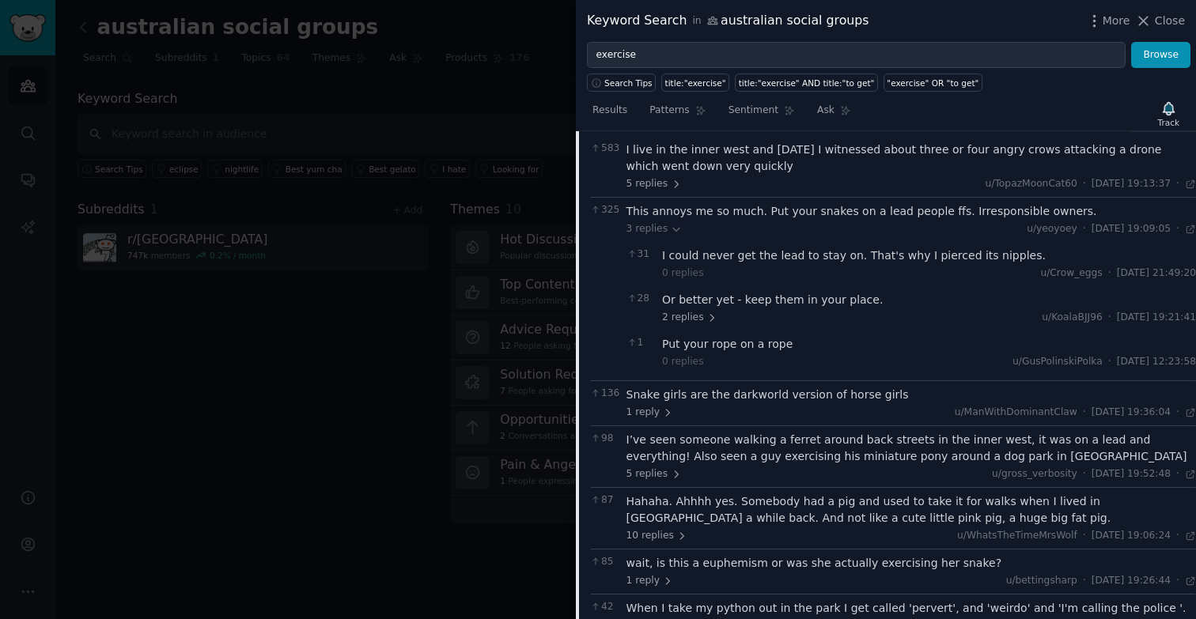
scroll to position [707, 0]
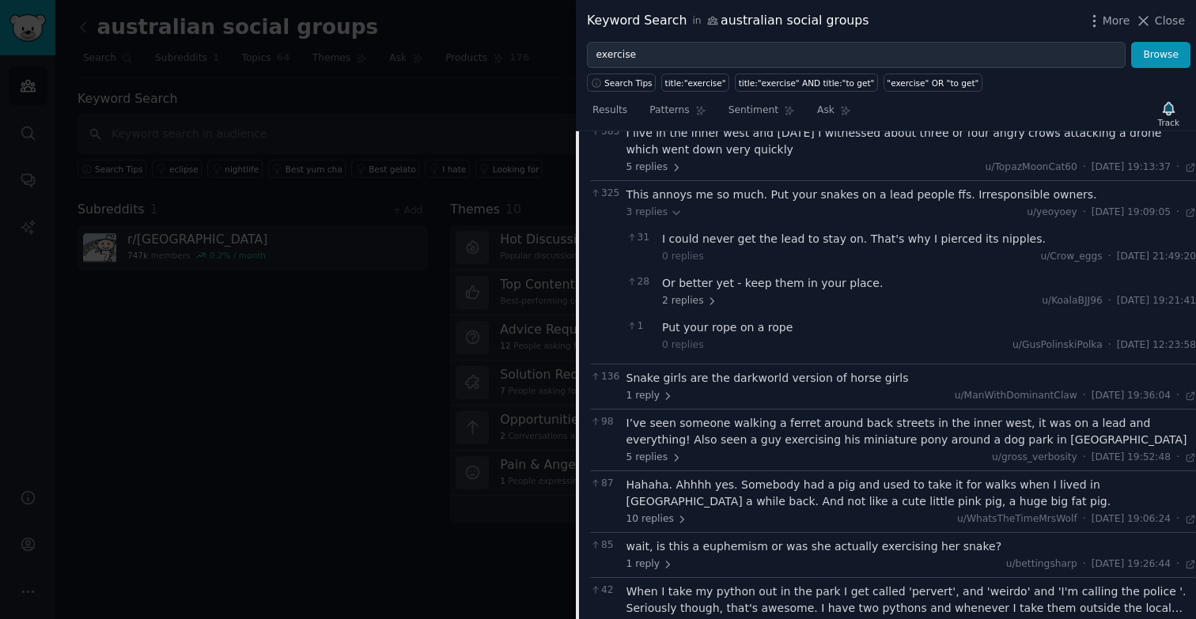
click at [229, 471] on div at bounding box center [598, 309] width 1196 height 619
